Goal: Complete application form: Complete application form

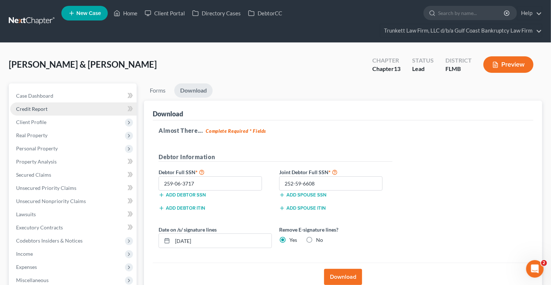
click at [41, 108] on span "Credit Report" at bounding box center [31, 109] width 31 height 6
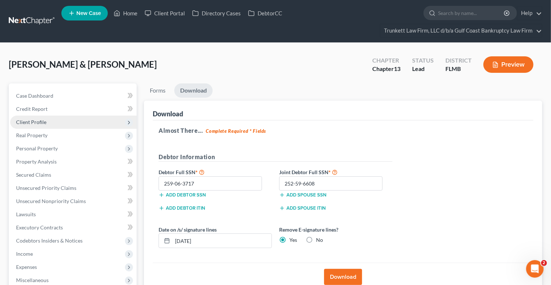
click at [39, 124] on span "Client Profile" at bounding box center [31, 122] width 30 height 6
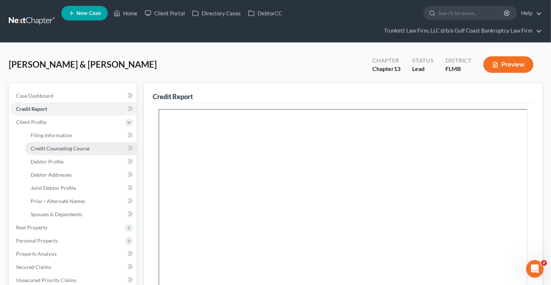
click at [62, 147] on span "Credit Counseling Course" at bounding box center [60, 148] width 59 height 6
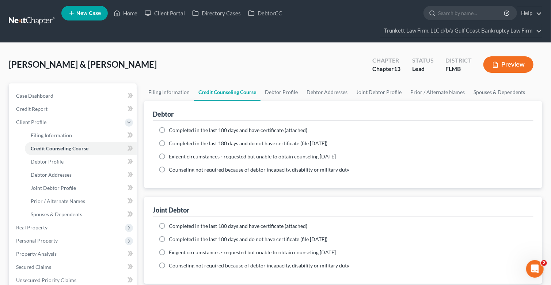
click at [169, 129] on label "Completed in the last 180 days and have certificate (attached)" at bounding box center [238, 129] width 139 height 7
click at [172, 129] on input "Completed in the last 180 days and have certificate (attached)" at bounding box center [174, 128] width 5 height 5
radio input "true"
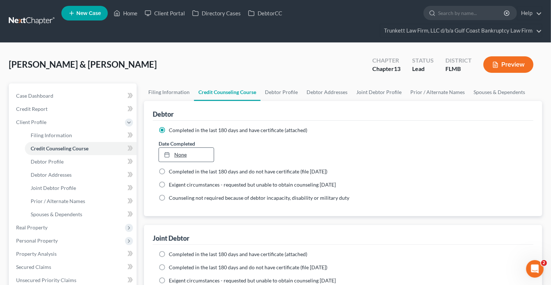
click at [181, 155] on link "None" at bounding box center [186, 155] width 55 height 14
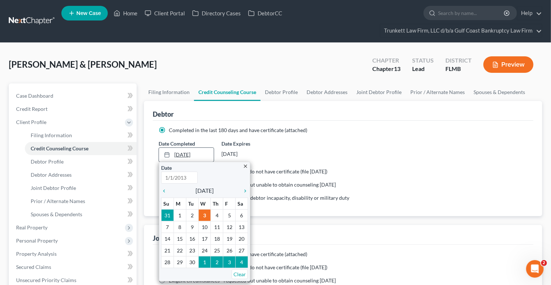
type input "[DATE]"
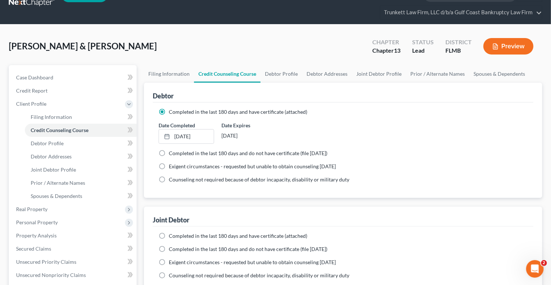
scroll to position [36, 0]
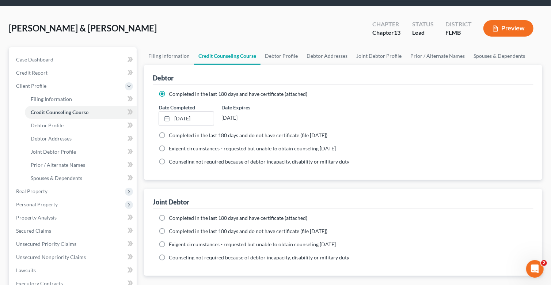
click at [169, 215] on label "Completed in the last 180 days and have certificate (attached)" at bounding box center [238, 217] width 139 height 7
click at [172, 215] on input "Completed in the last 180 days and have certificate (attached)" at bounding box center [174, 216] width 5 height 5
radio input "true"
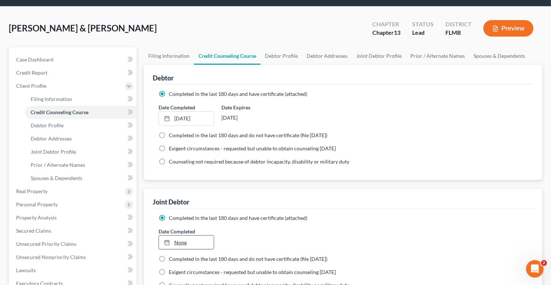
click at [182, 240] on link "None" at bounding box center [186, 242] width 55 height 14
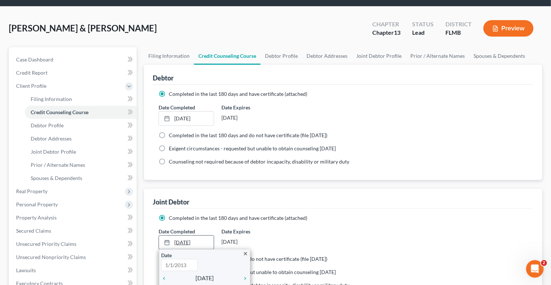
type input "[DATE]"
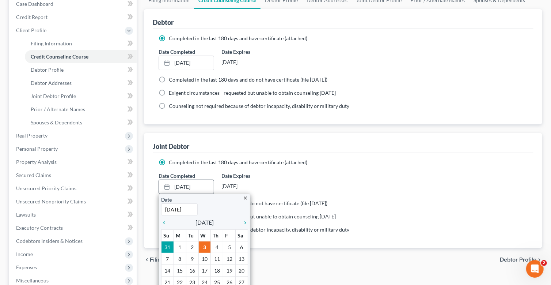
scroll to position [110, 0]
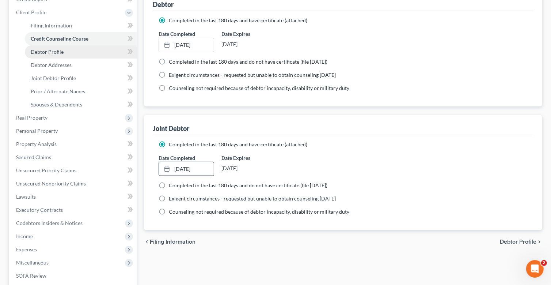
click at [51, 49] on span "Debtor Profile" at bounding box center [47, 52] width 33 height 6
select select "1"
